Goal: Task Accomplishment & Management: Manage account settings

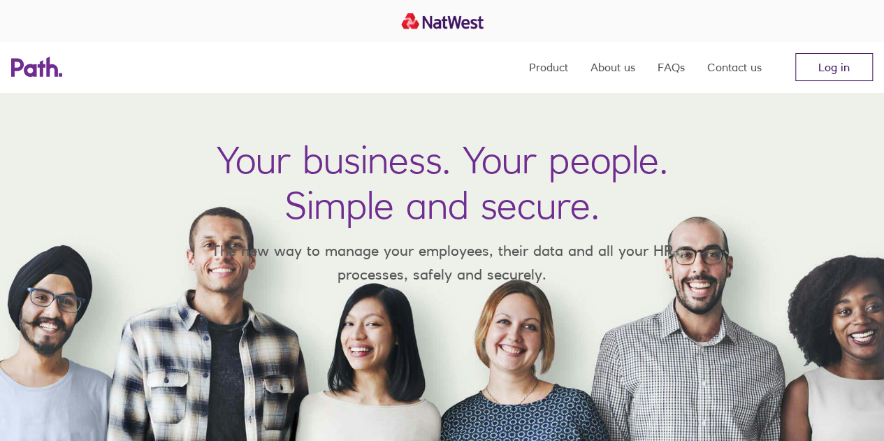
click at [808, 64] on link "Log in" at bounding box center [834, 67] width 78 height 28
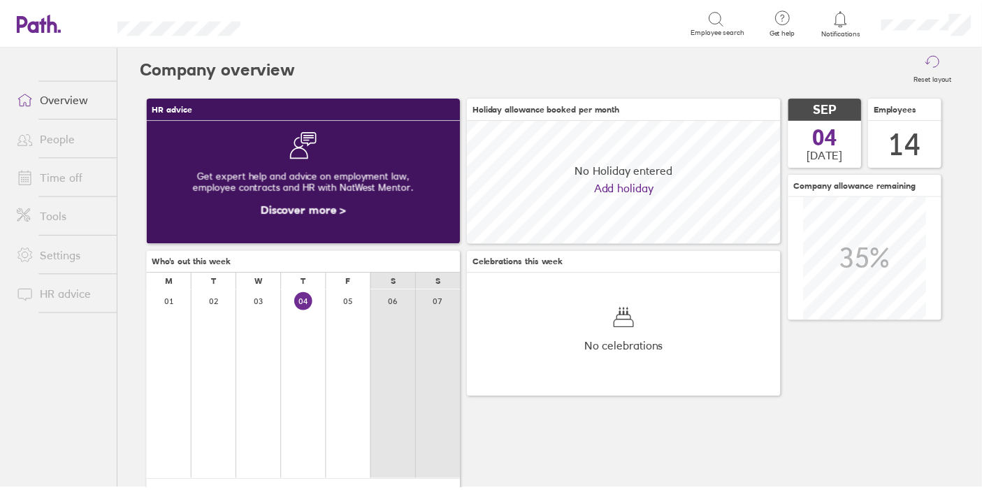
scroll to position [124, 317]
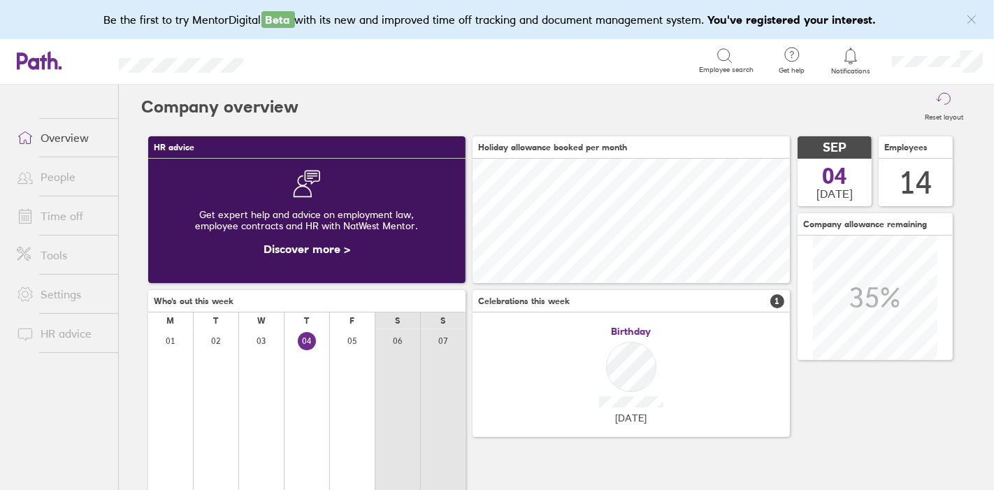
click at [70, 217] on link "Time off" at bounding box center [62, 216] width 112 height 28
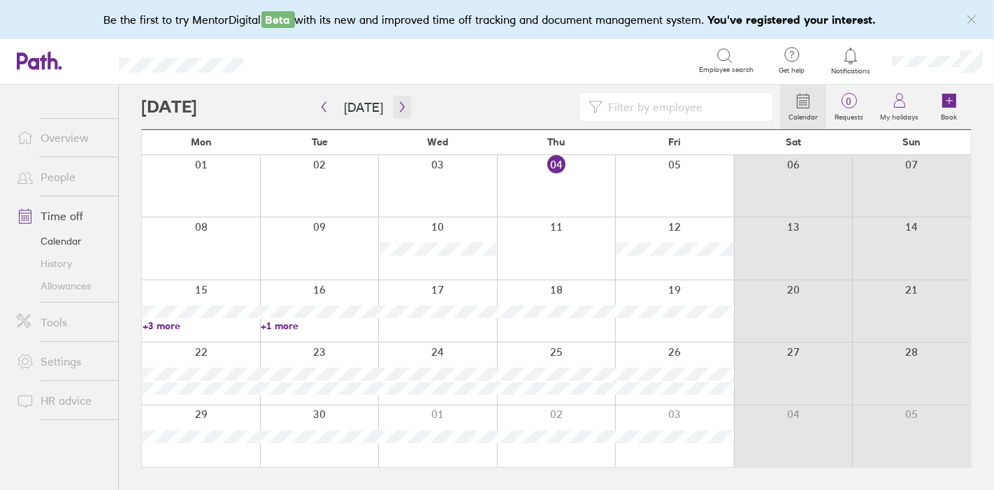
click at [398, 104] on icon "button" at bounding box center [402, 106] width 10 height 11
click at [397, 113] on button "button" at bounding box center [401, 107] width 17 height 23
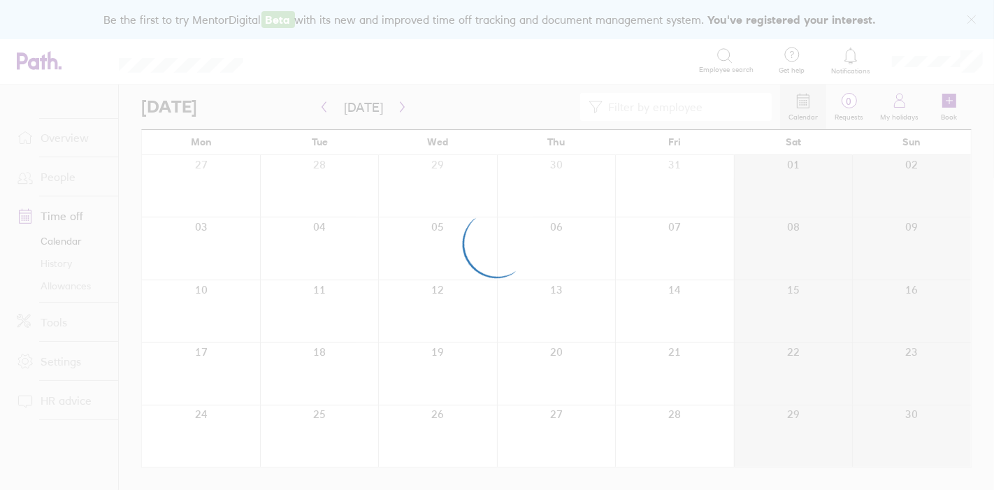
click at [323, 105] on div at bounding box center [497, 245] width 994 height 490
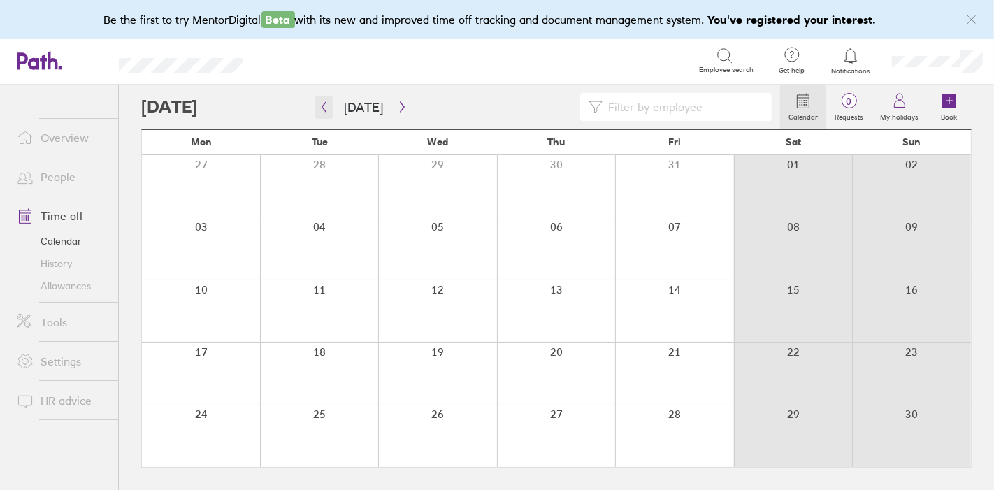
click at [324, 107] on icon "button" at bounding box center [324, 106] width 10 height 11
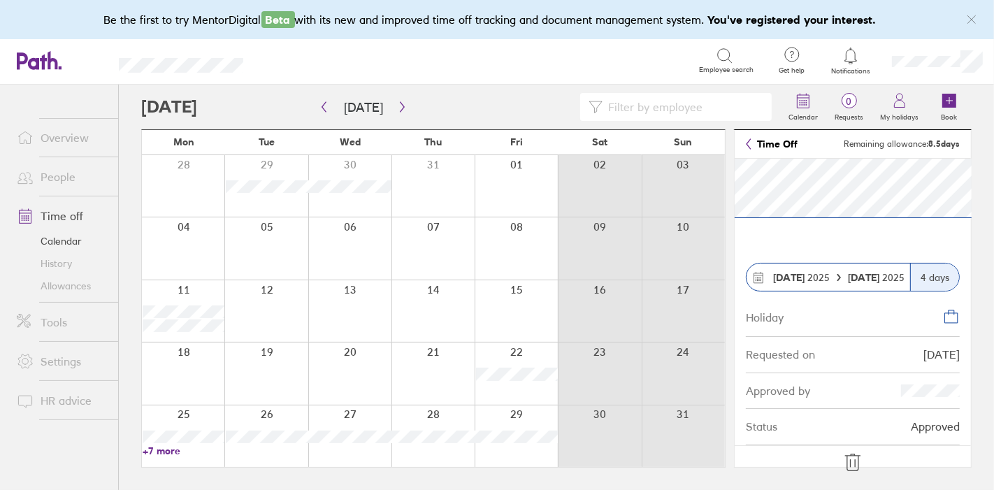
click at [864, 460] on footer at bounding box center [852, 463] width 236 height 36
click at [852, 462] on icon at bounding box center [852, 462] width 22 height 22
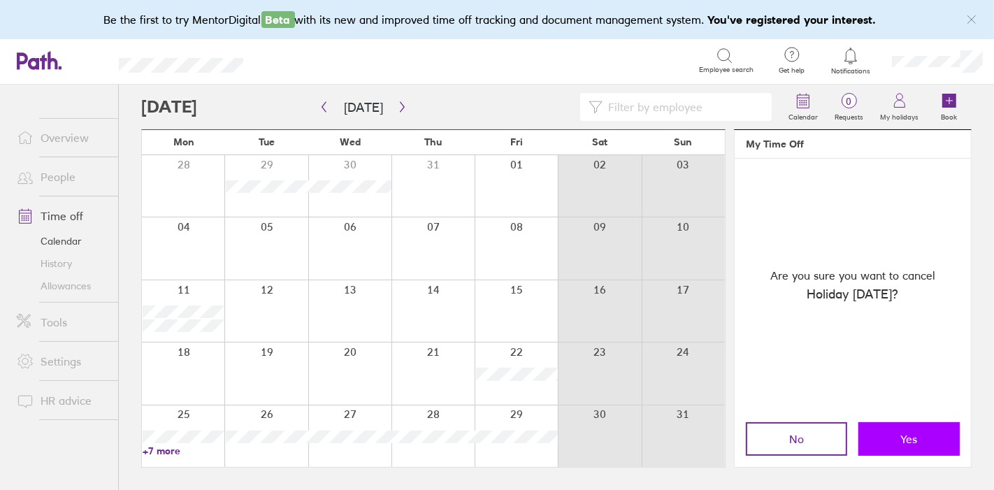
click at [934, 448] on button "Yes" at bounding box center [908, 439] width 101 height 34
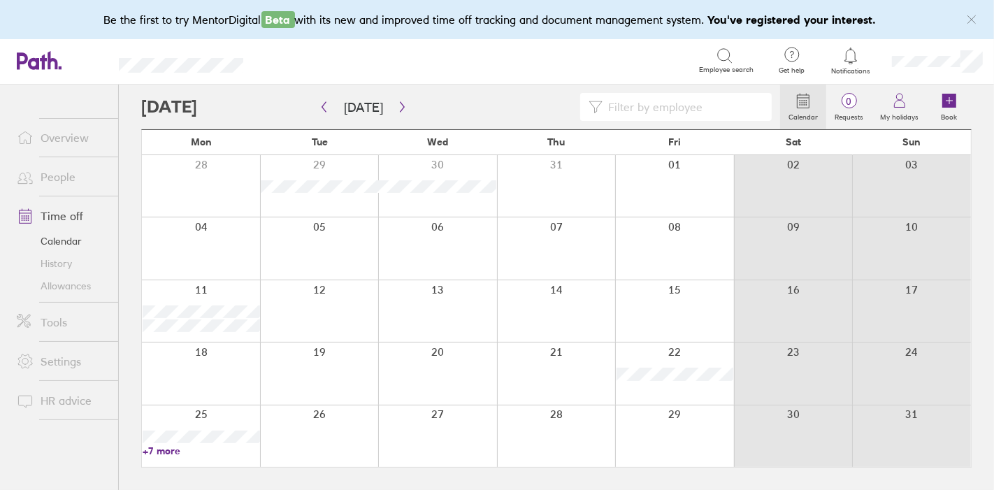
click at [163, 452] on link "+7 more" at bounding box center [201, 450] width 117 height 13
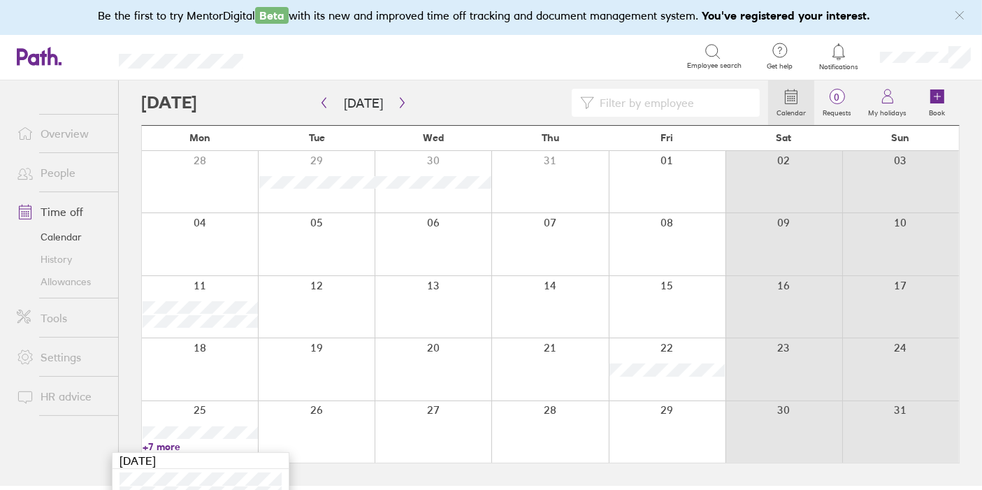
scroll to position [101, 0]
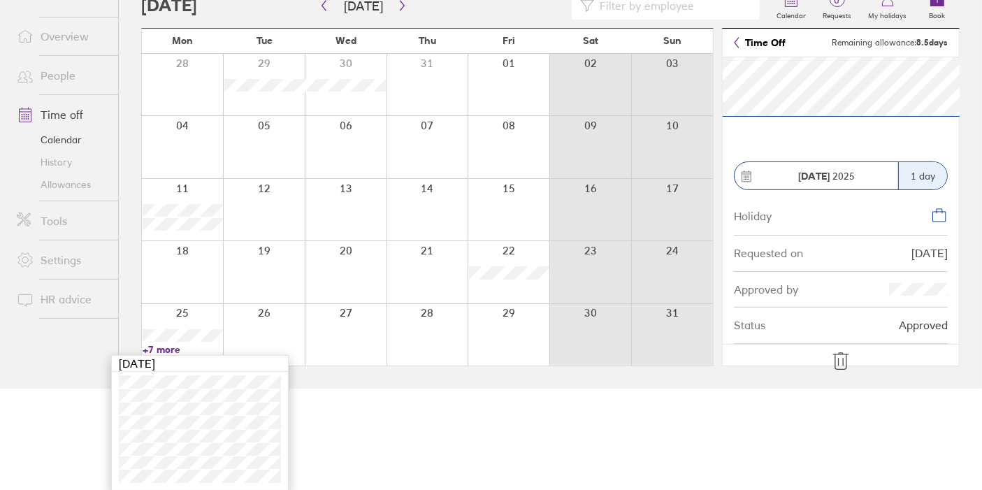
click at [838, 358] on icon at bounding box center [840, 361] width 15 height 17
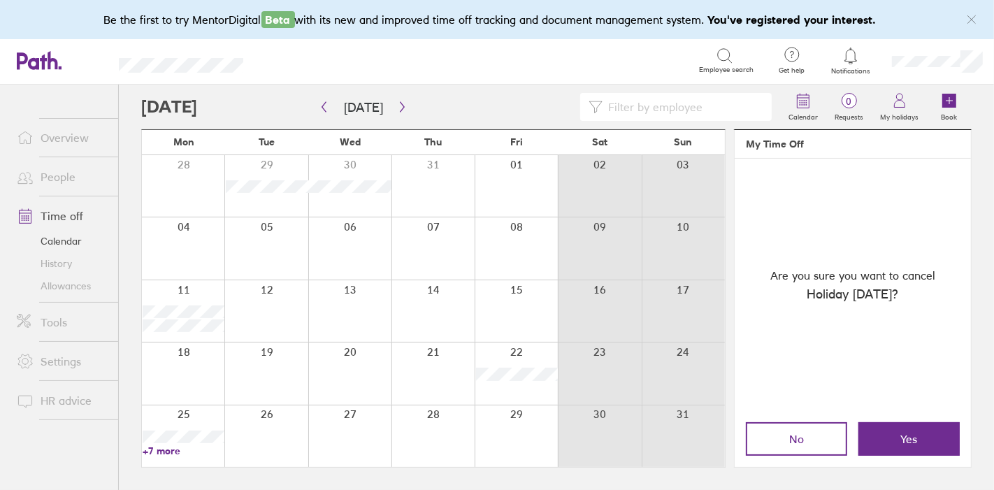
click at [912, 441] on span "Yes" at bounding box center [909, 439] width 17 height 13
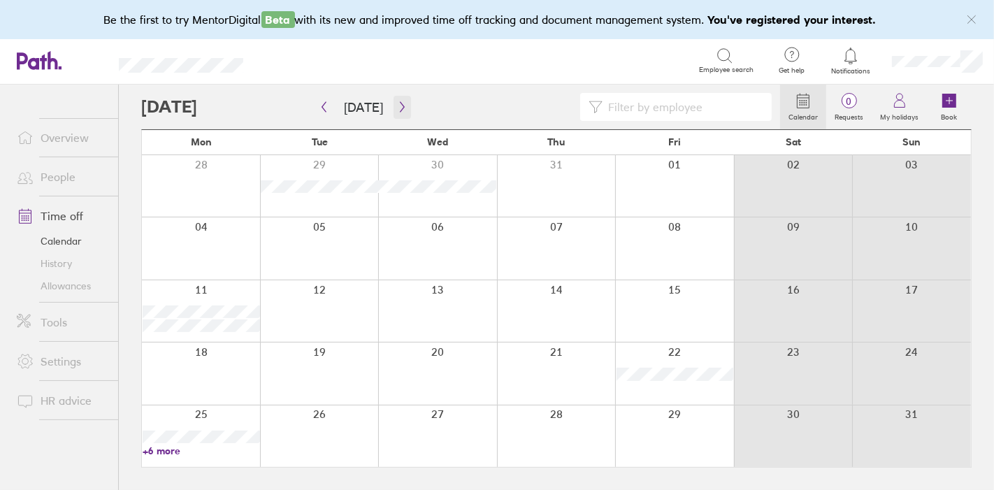
click at [400, 106] on icon "button" at bounding box center [402, 106] width 10 height 11
click at [956, 111] on label "Book" at bounding box center [949, 115] width 33 height 13
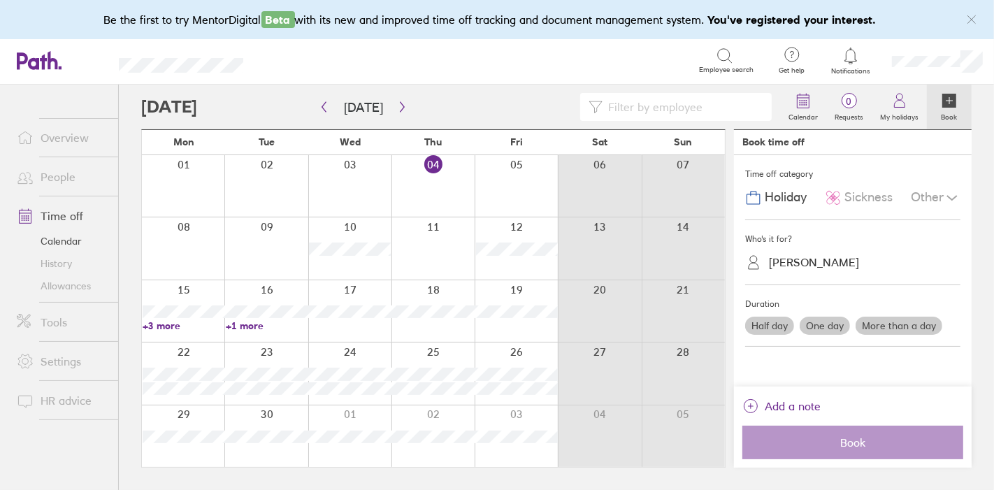
click at [778, 324] on label "Half day" at bounding box center [769, 326] width 49 height 18
click at [0, 0] on input "Half day" at bounding box center [0, 0] width 0 height 0
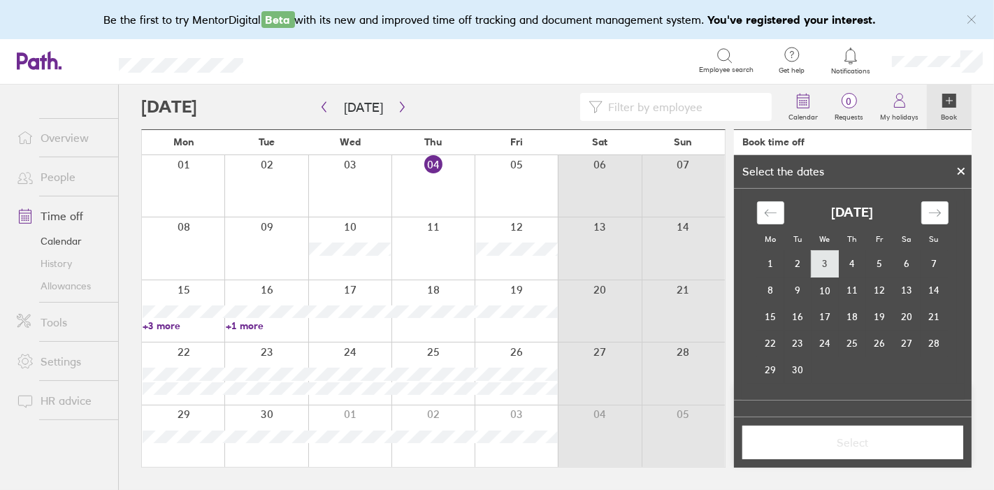
click at [821, 263] on td "3" at bounding box center [824, 264] width 27 height 27
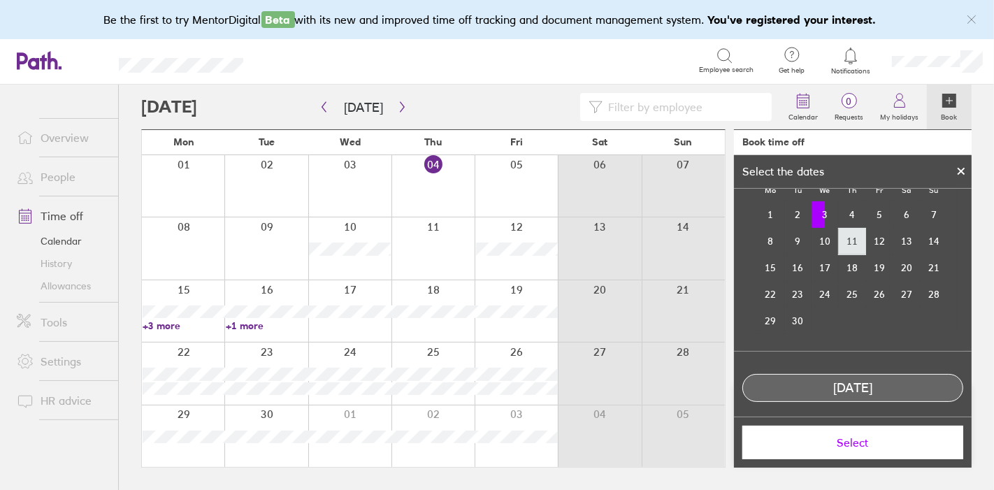
scroll to position [95, 0]
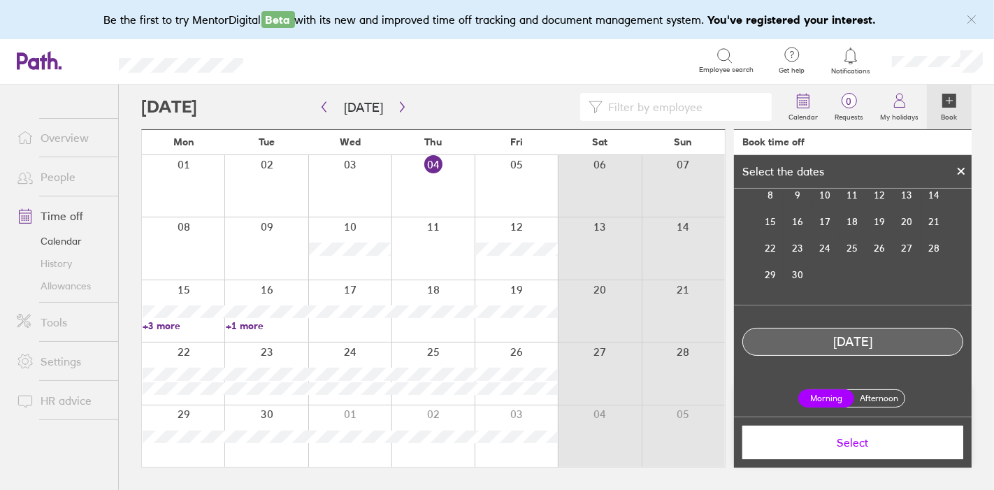
click at [865, 393] on label "Afternoon" at bounding box center [879, 398] width 56 height 17
click at [0, 0] on input "Afternoon" at bounding box center [0, 0] width 0 height 0
click at [866, 445] on span "Select" at bounding box center [852, 442] width 201 height 13
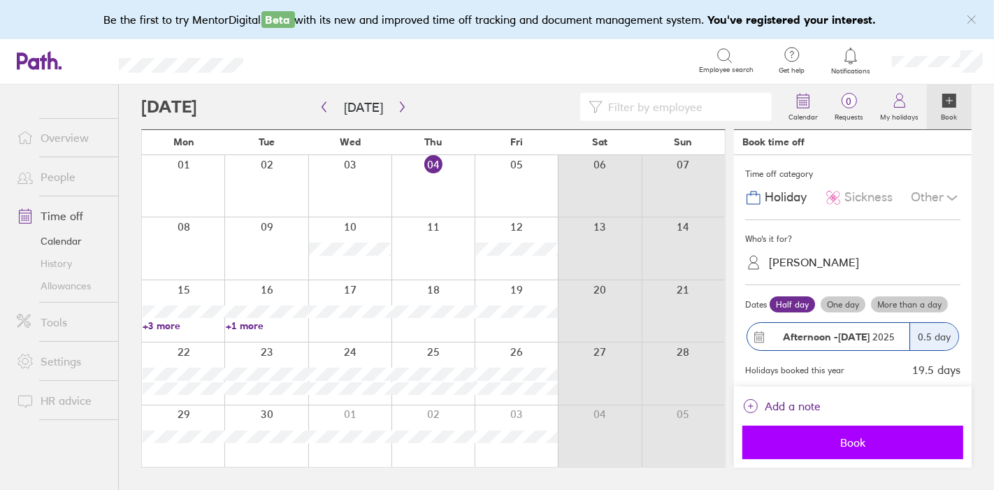
click at [869, 441] on span "Book" at bounding box center [852, 442] width 201 height 13
